Goal: Find specific page/section: Find specific page/section

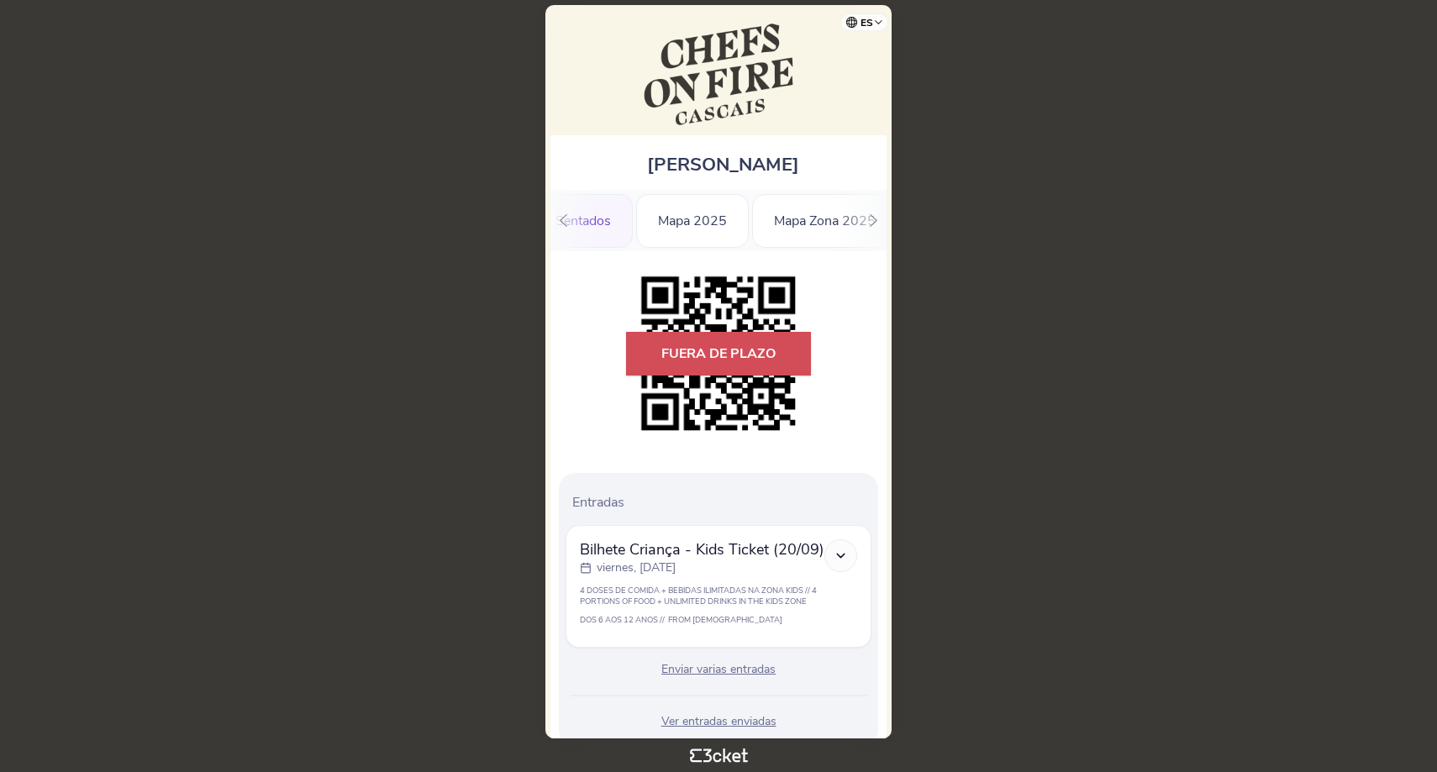
scroll to position [0, 399]
click at [683, 225] on div "Mapa 2025" at bounding box center [644, 221] width 113 height 54
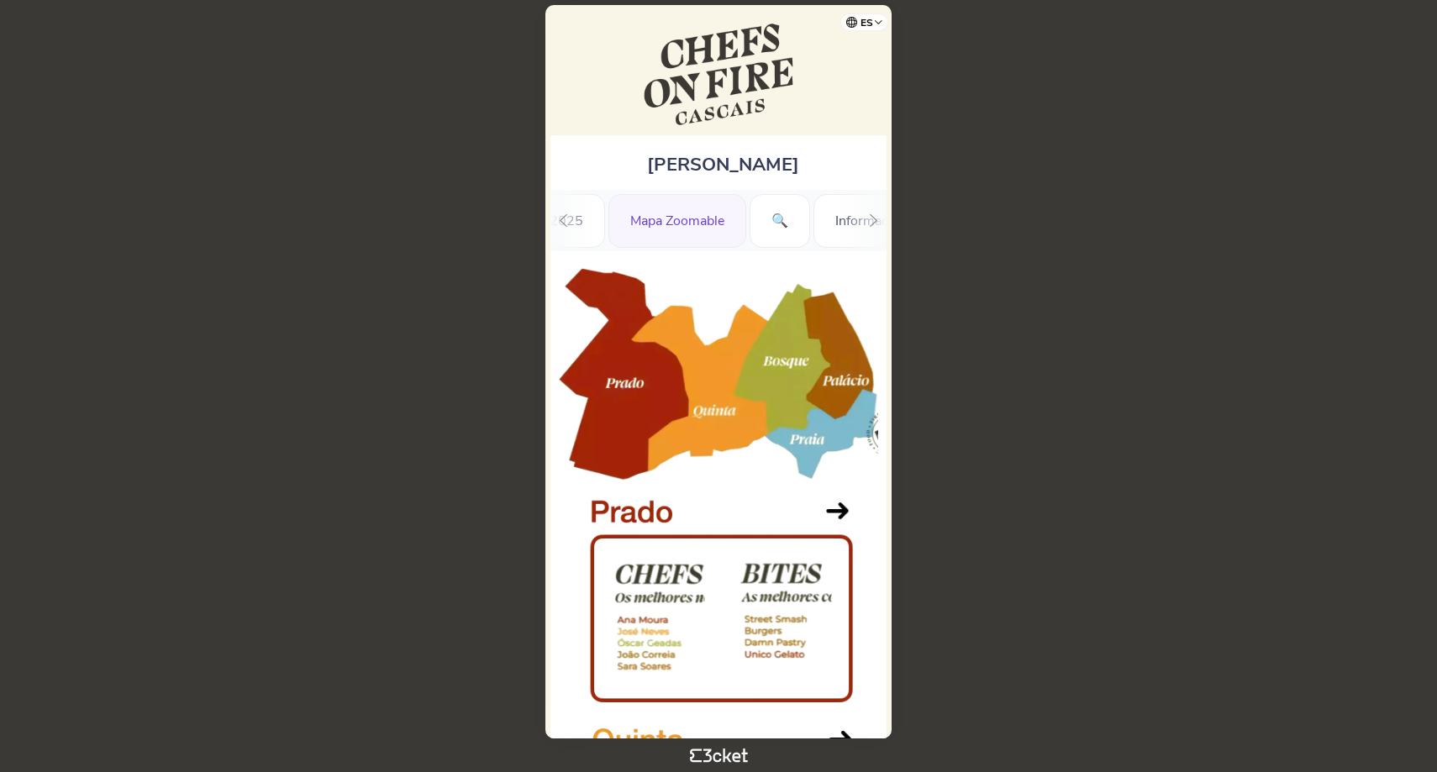
scroll to position [0, 693]
click at [734, 224] on div "🔍" at bounding box center [733, 221] width 60 height 54
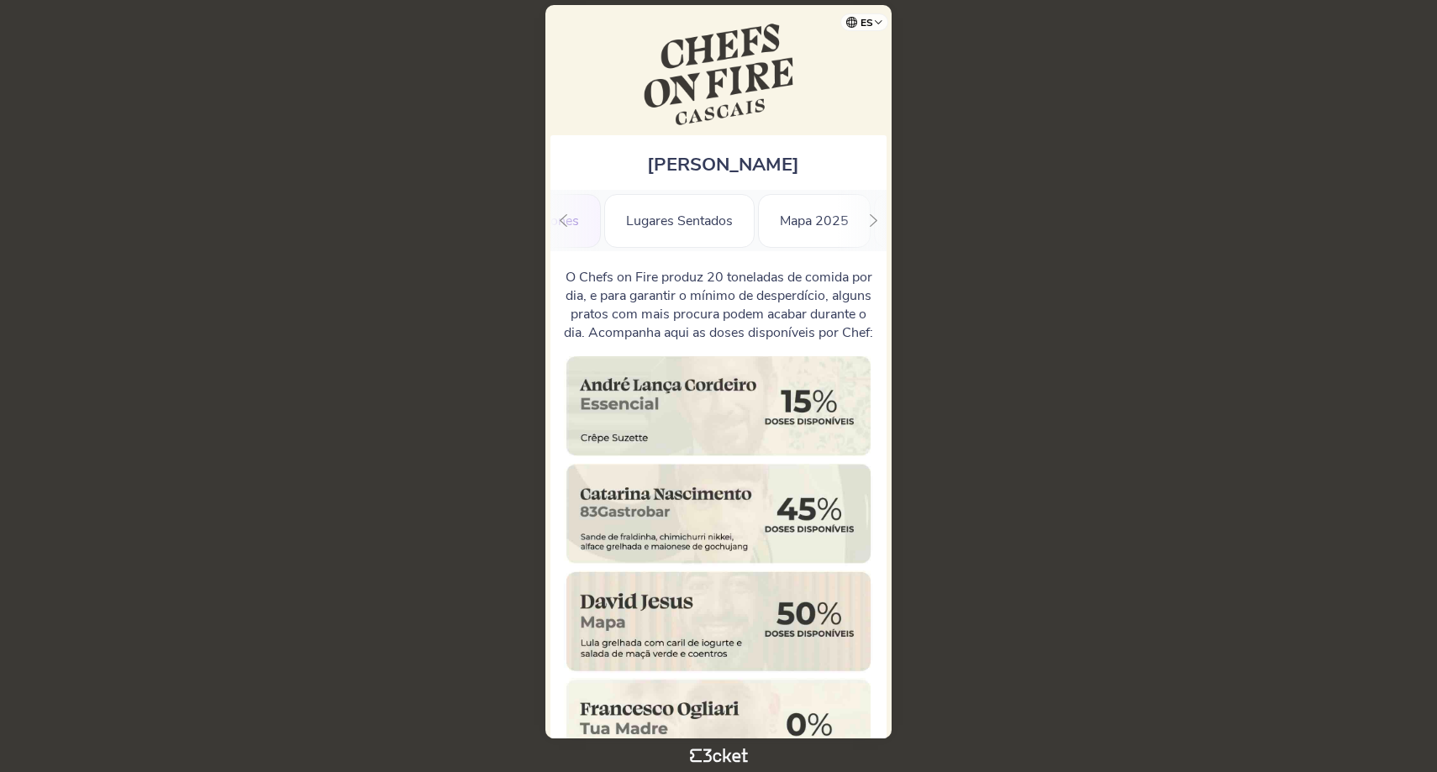
scroll to position [0, 237]
click at [785, 229] on div "Mapa 2025" at bounding box center [806, 221] width 113 height 54
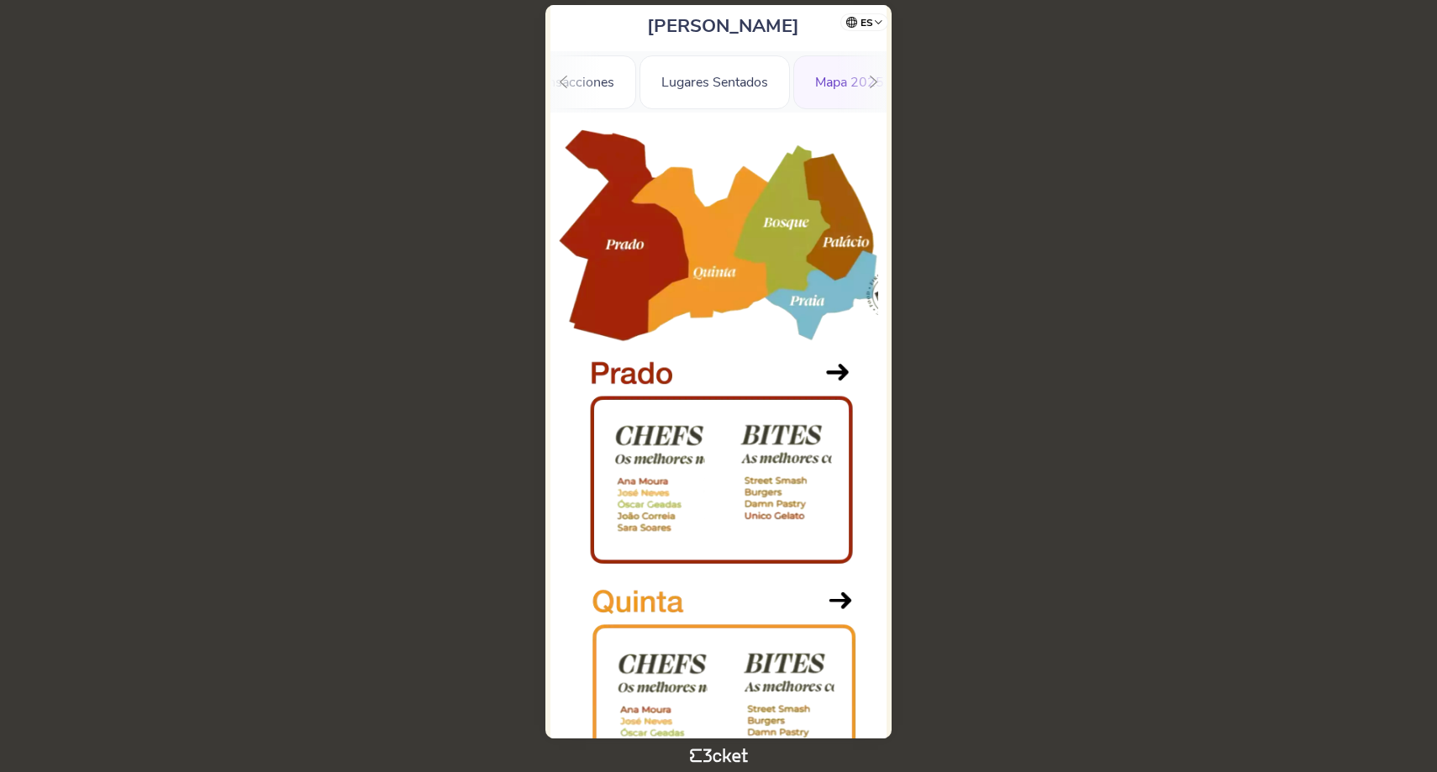
scroll to position [155, 0]
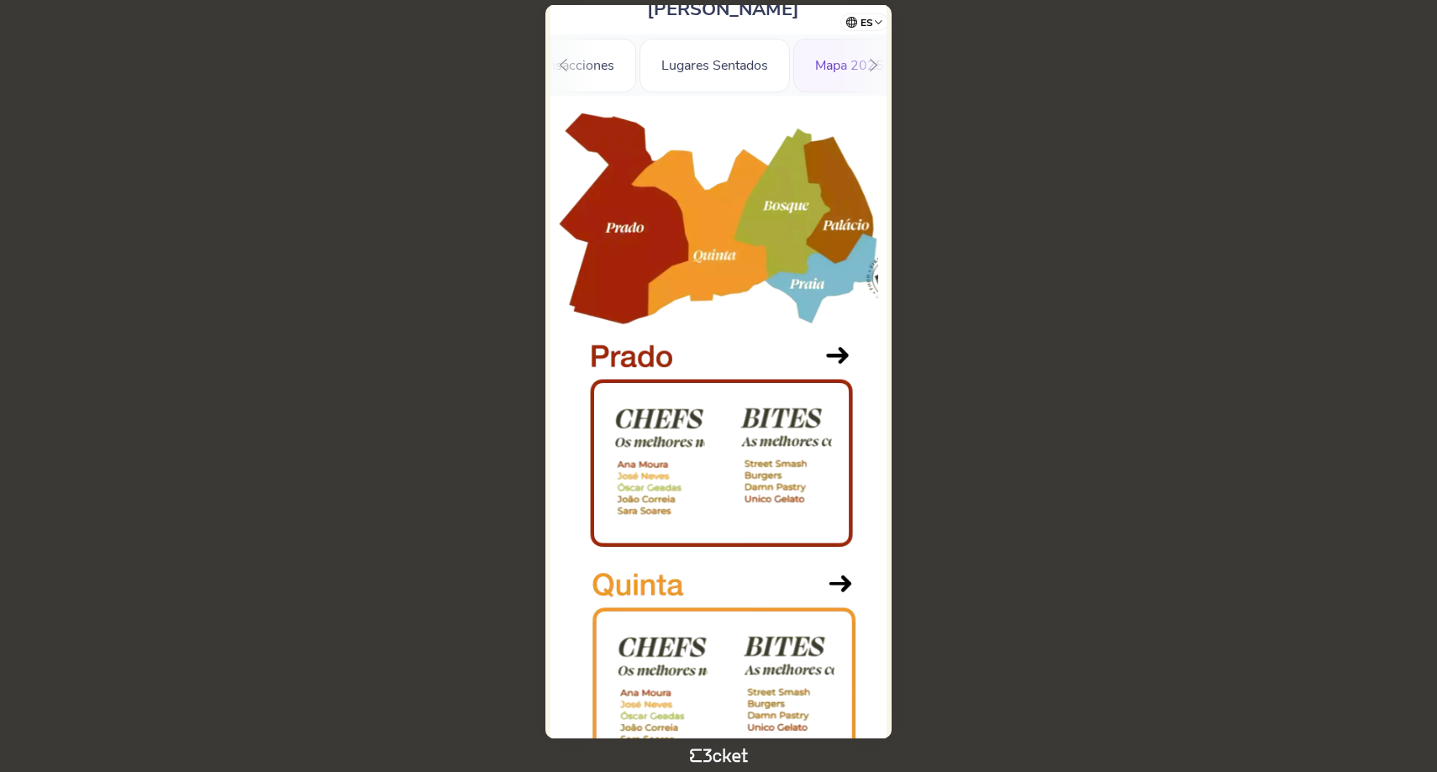
drag, startPoint x: 549, startPoint y: 436, endPoint x: 775, endPoint y: 448, distance: 226.3
click at [775, 448] on div "Nuno Pinto Coelho .st0{fill-rule:evenodd;clip-rule:evenodd;} Saldo Transaccione…" at bounding box center [718, 371] width 346 height 733
click at [1076, 460] on body "es Português (Portugal) English Español Catalan Français Nuno Pinto Coelho .st0…" at bounding box center [718, 386] width 1423 height 759
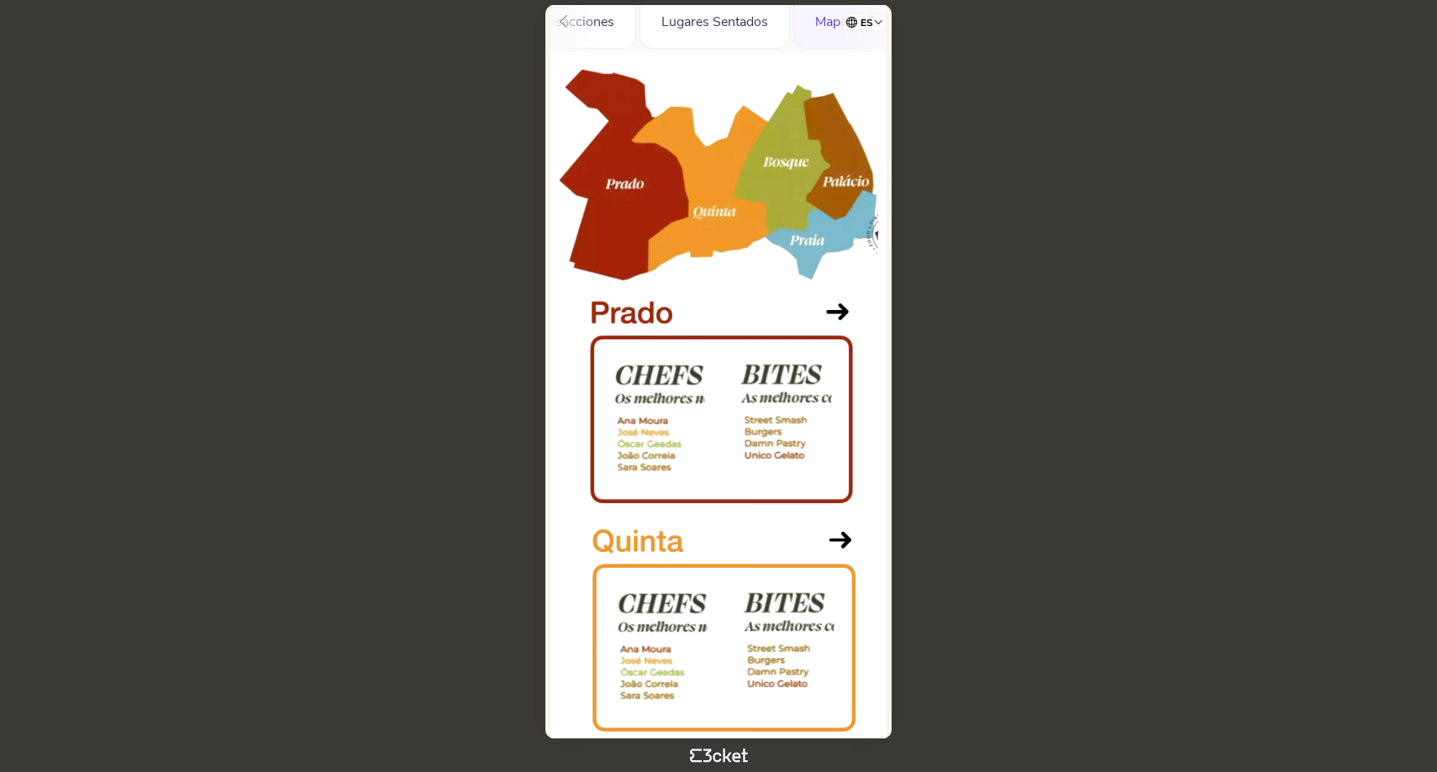
scroll to position [223, 0]
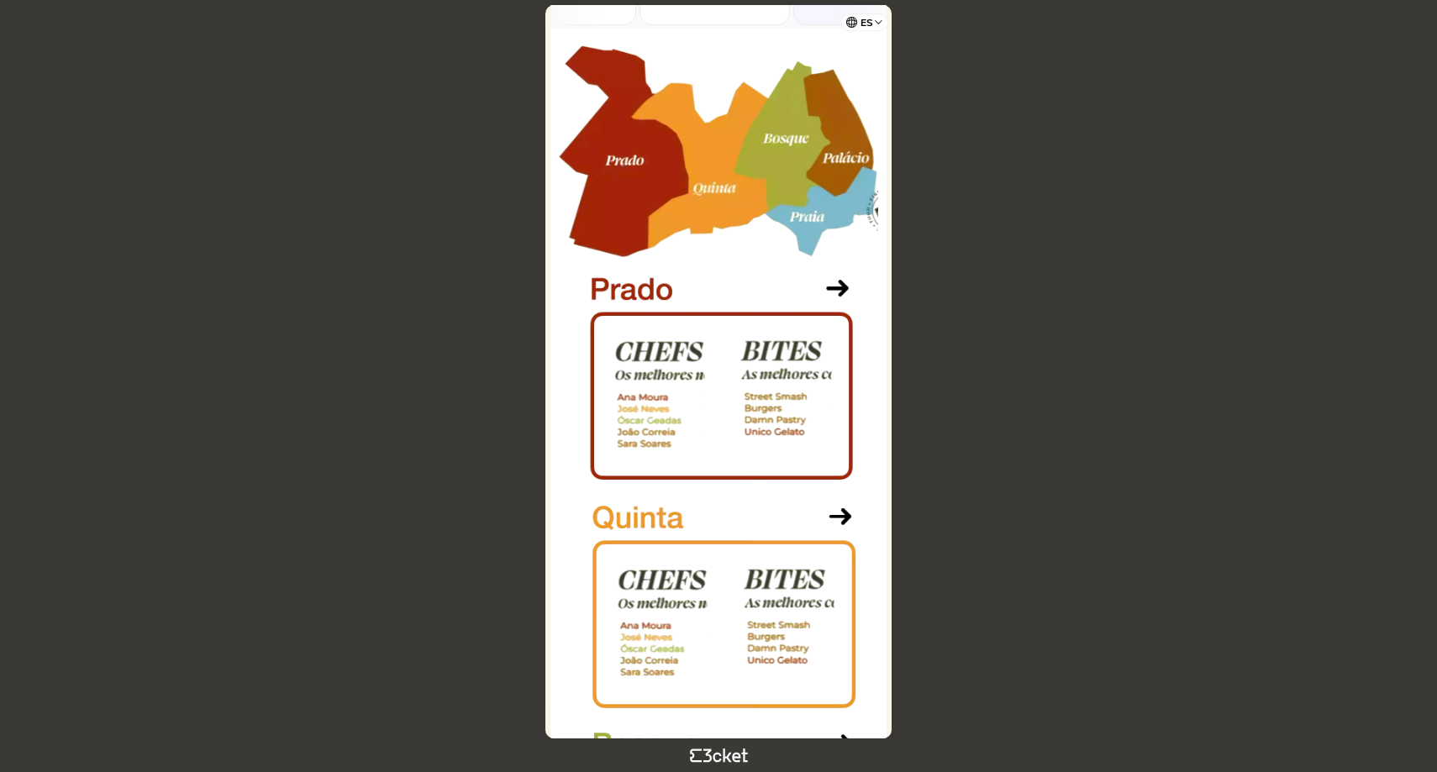
drag, startPoint x: 544, startPoint y: 329, endPoint x: 849, endPoint y: 358, distance: 306.3
click at [844, 358] on body "es Português (Portugal) English Español Catalan Français Nuno Pinto Coelho .st0…" at bounding box center [718, 386] width 1423 height 759
click at [963, 358] on body "es Português (Portugal) English Español Catalan Français Nuno Pinto Coelho .st0…" at bounding box center [718, 386] width 1423 height 759
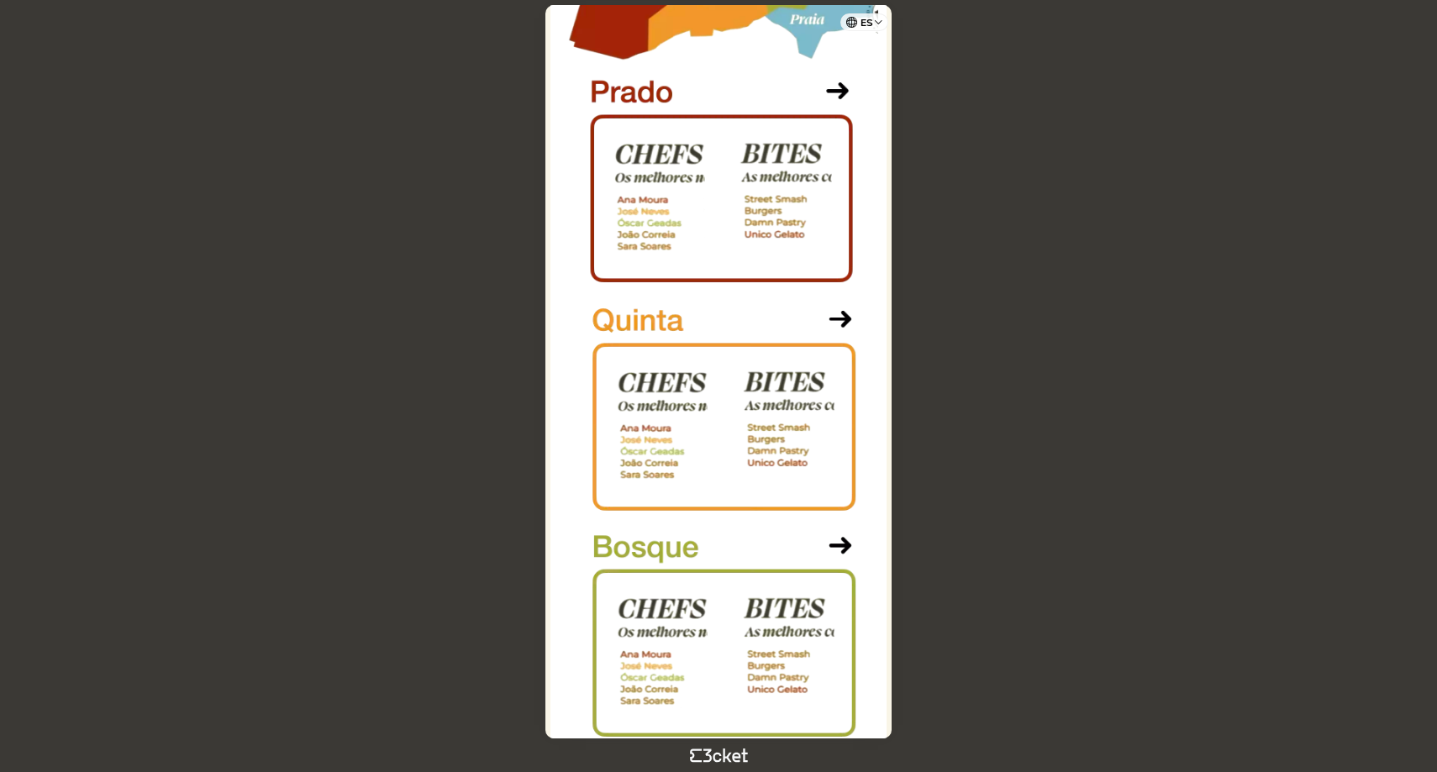
scroll to position [184, 0]
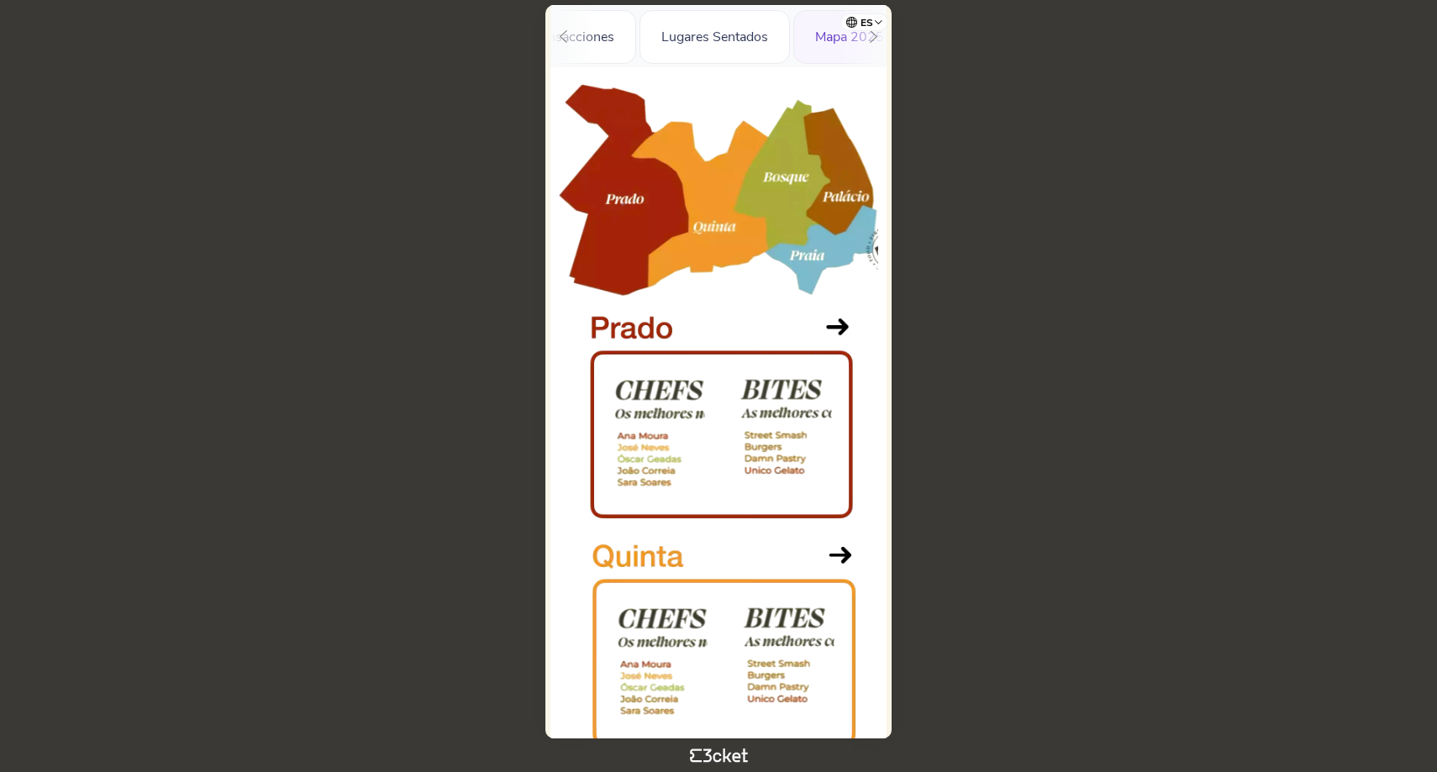
drag, startPoint x: 558, startPoint y: 392, endPoint x: 790, endPoint y: 395, distance: 231.9
click at [790, 395] on div at bounding box center [718, 559] width 336 height 985
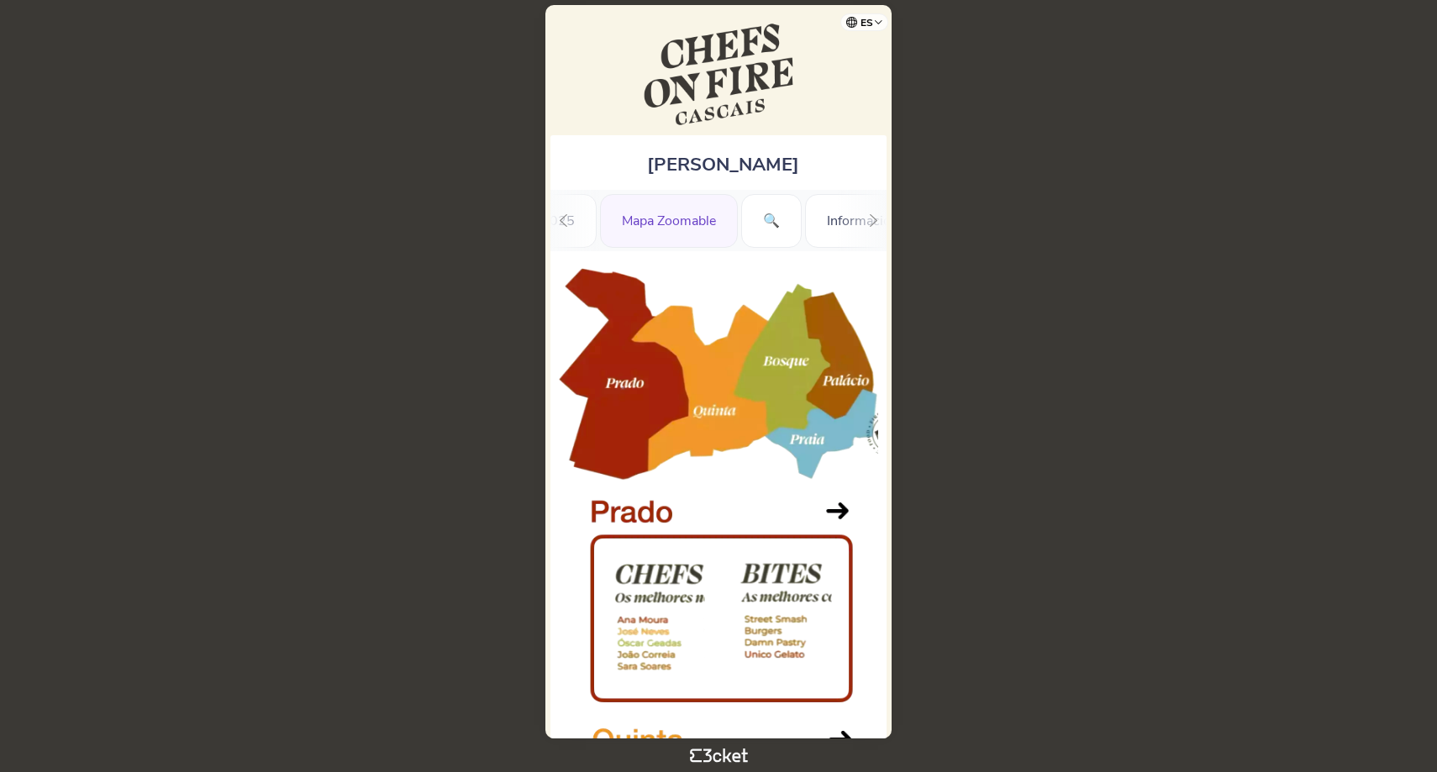
scroll to position [0, 653]
click at [763, 221] on div "🔍" at bounding box center [770, 221] width 60 height 54
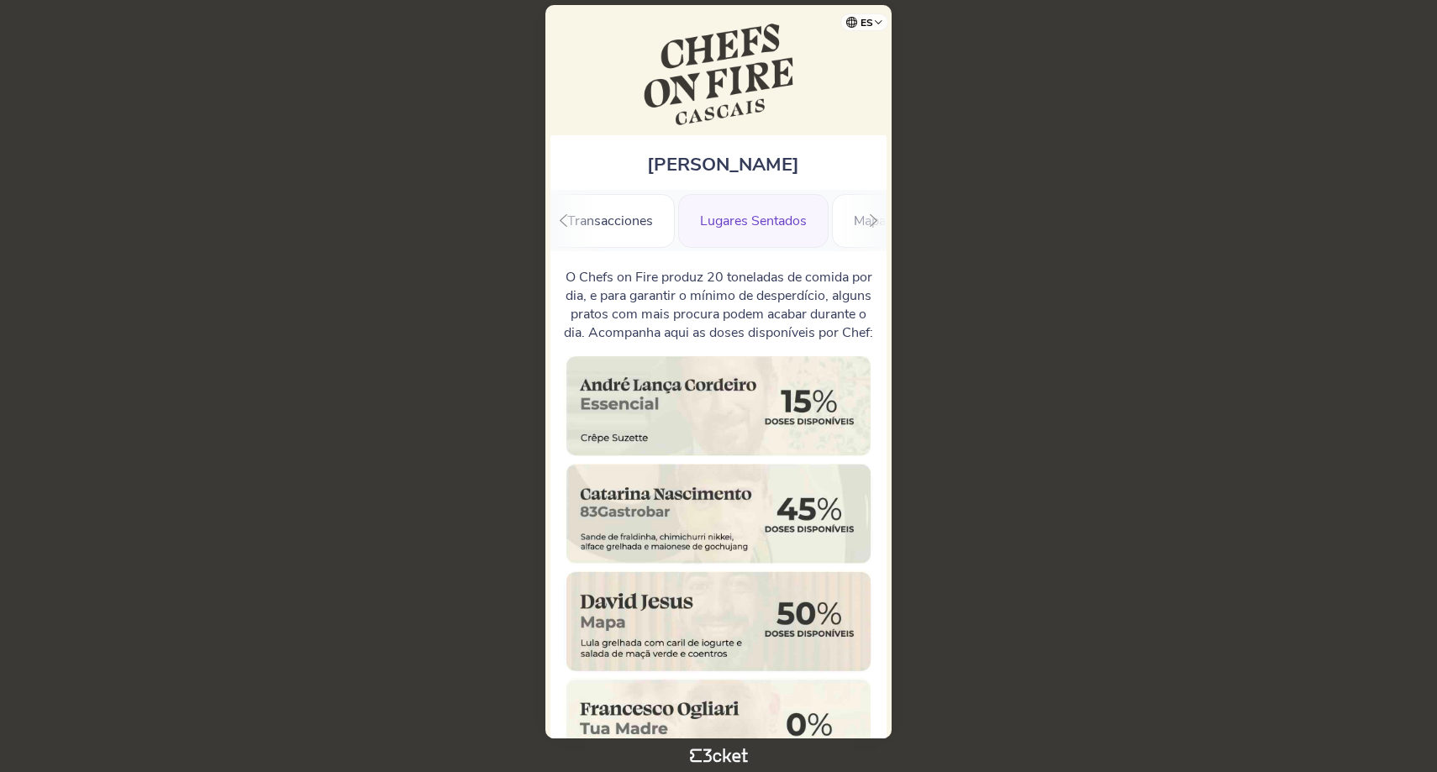
scroll to position [0, 223]
click at [791, 220] on div "Mapa 2025" at bounding box center [821, 221] width 113 height 54
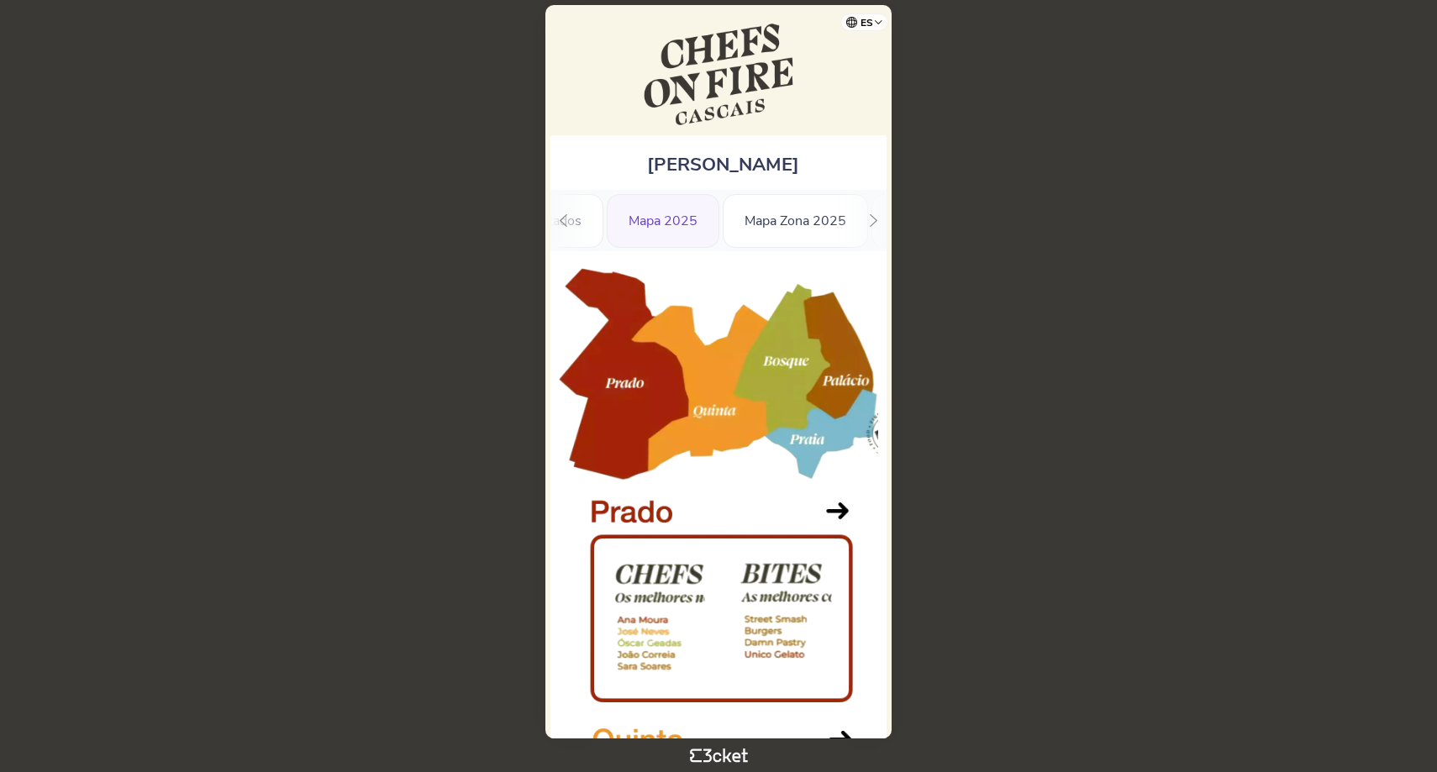
scroll to position [0, 392]
click at [775, 231] on div "Mapa Zona 2025" at bounding box center [783, 221] width 145 height 54
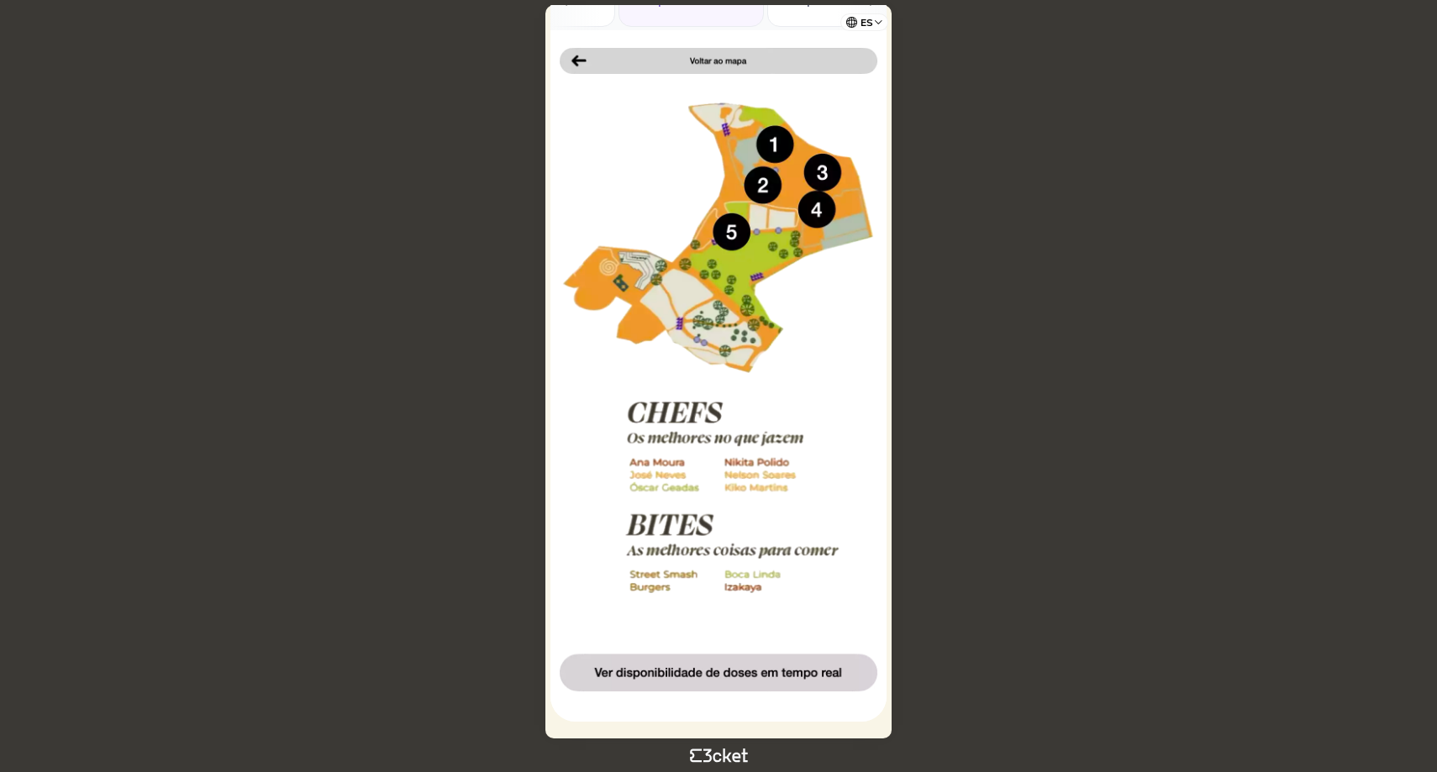
scroll to position [224, 0]
drag, startPoint x: 552, startPoint y: 456, endPoint x: 840, endPoint y: 464, distance: 288.3
click at [840, 464] on div at bounding box center [718, 375] width 336 height 691
click at [970, 463] on body "es Português (Portugal) English Español Catalan Français Nuno Pinto Coelho .st0…" at bounding box center [718, 386] width 1423 height 759
drag, startPoint x: 595, startPoint y: 676, endPoint x: 880, endPoint y: 671, distance: 284.9
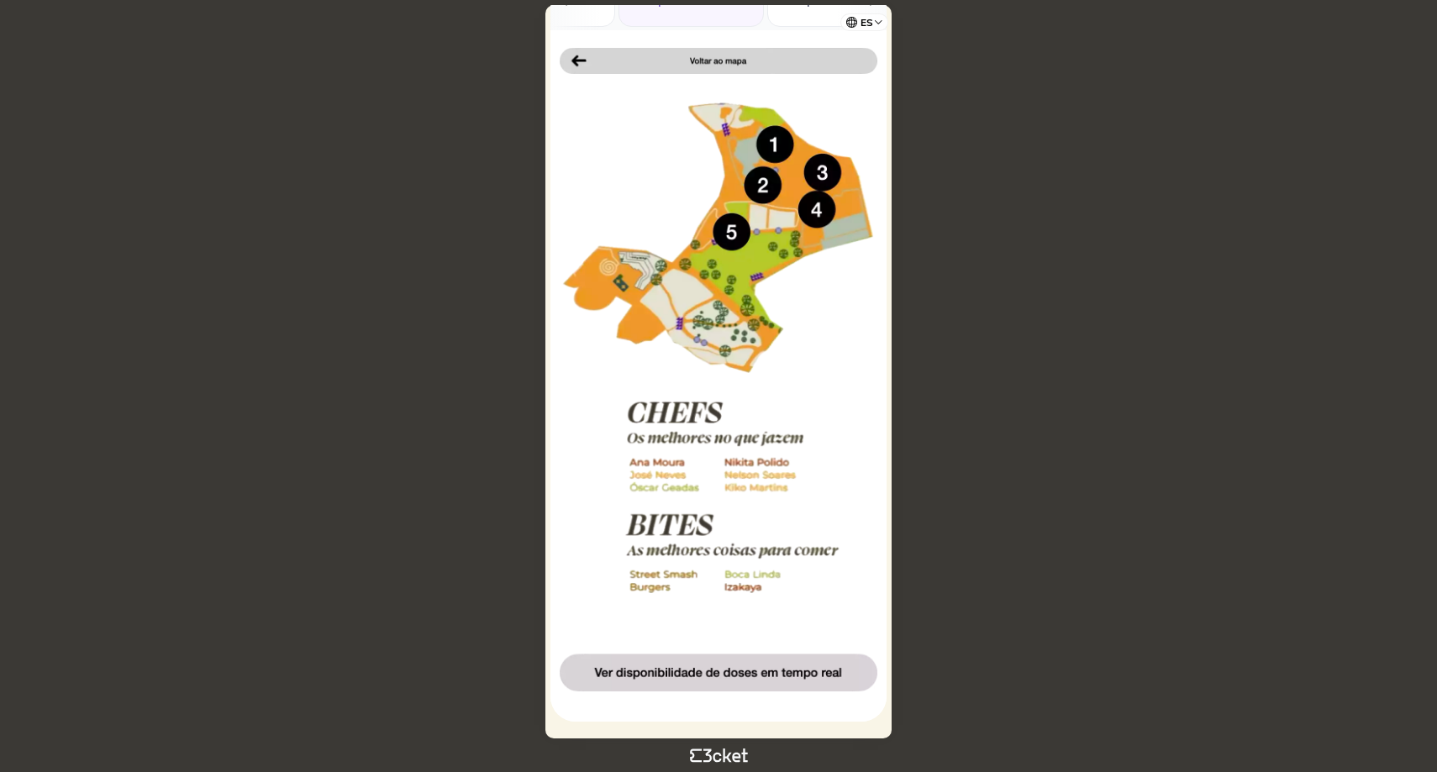
click at [856, 671] on img at bounding box center [718, 369] width 319 height 645
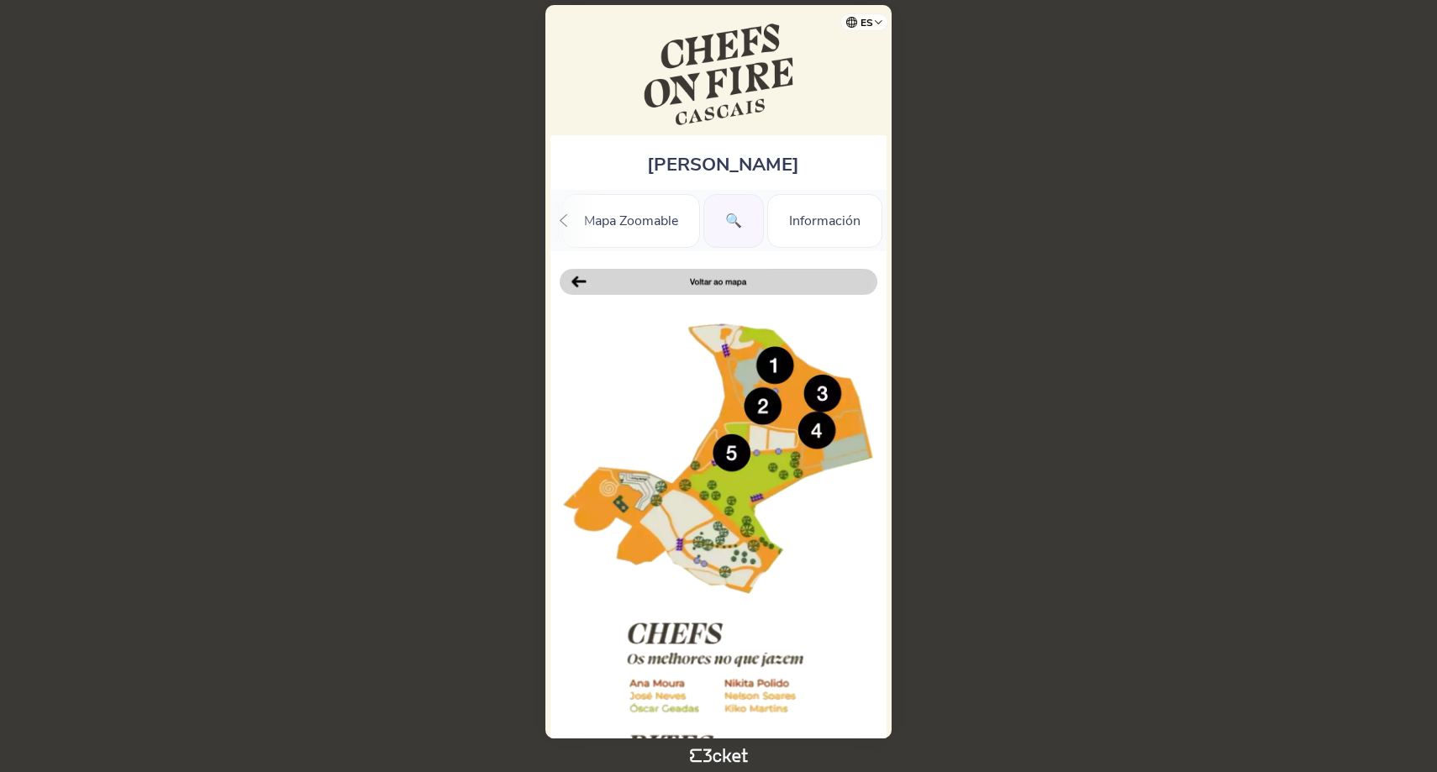
scroll to position [0, 695]
click at [730, 230] on div "🔍" at bounding box center [733, 221] width 60 height 54
